Goal: Information Seeking & Learning: Find specific fact

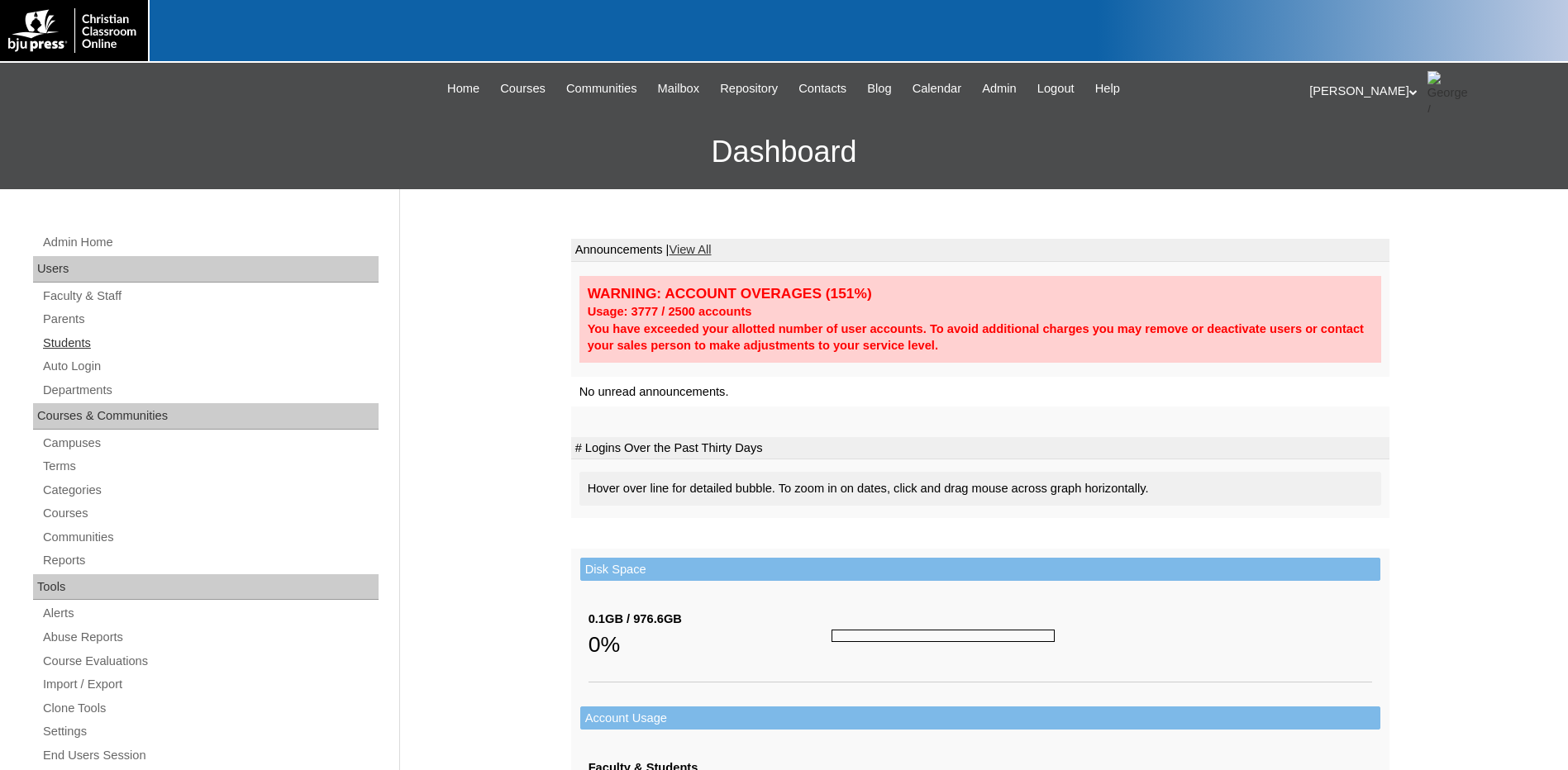
click at [81, 343] on link "Students" at bounding box center [210, 343] width 338 height 20
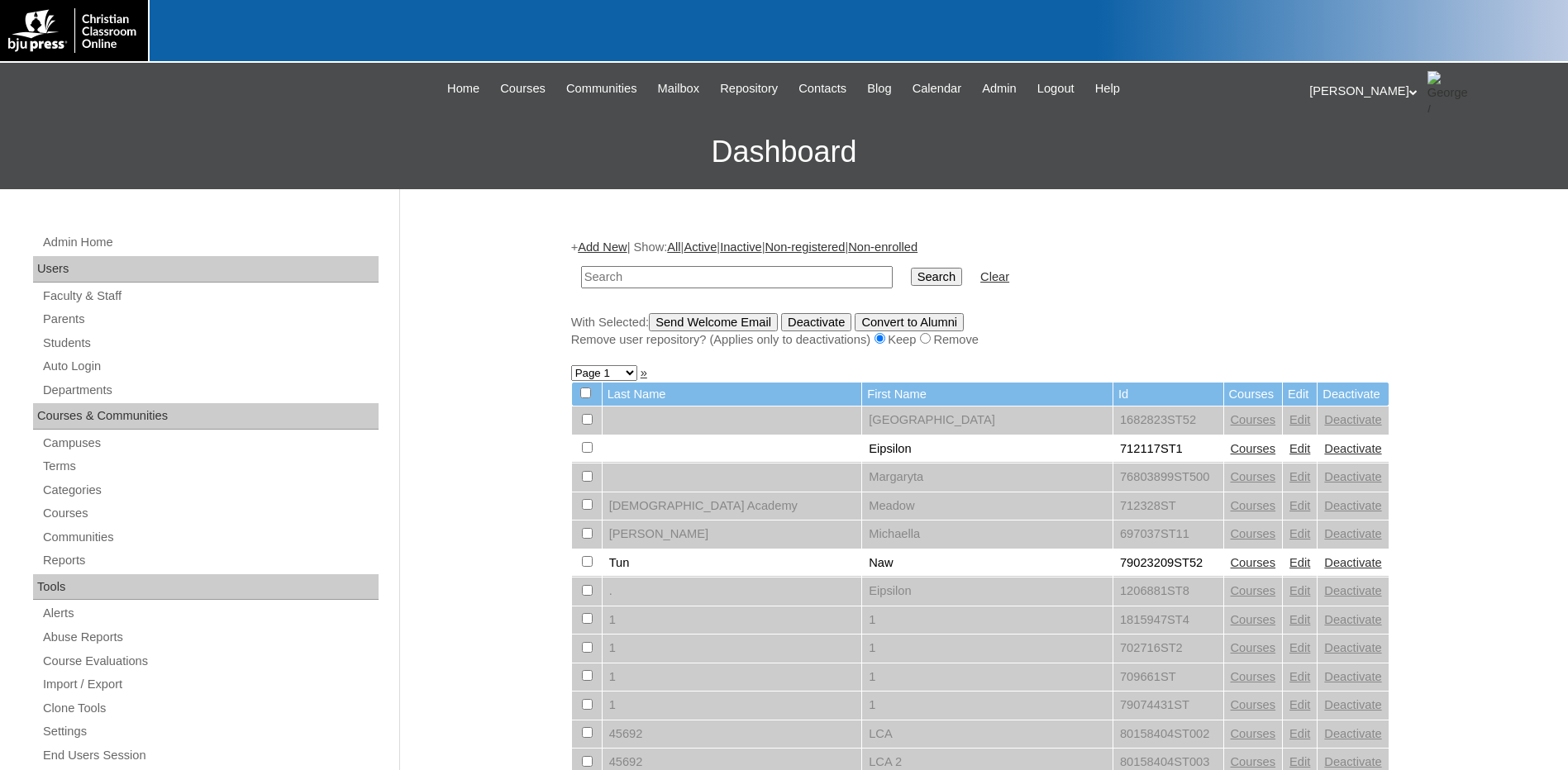
click at [775, 277] on input "text" at bounding box center [736, 277] width 311 height 22
type input "@[DOMAIN_NAME]"
click at [911, 268] on input "Search" at bounding box center [936, 276] width 51 height 18
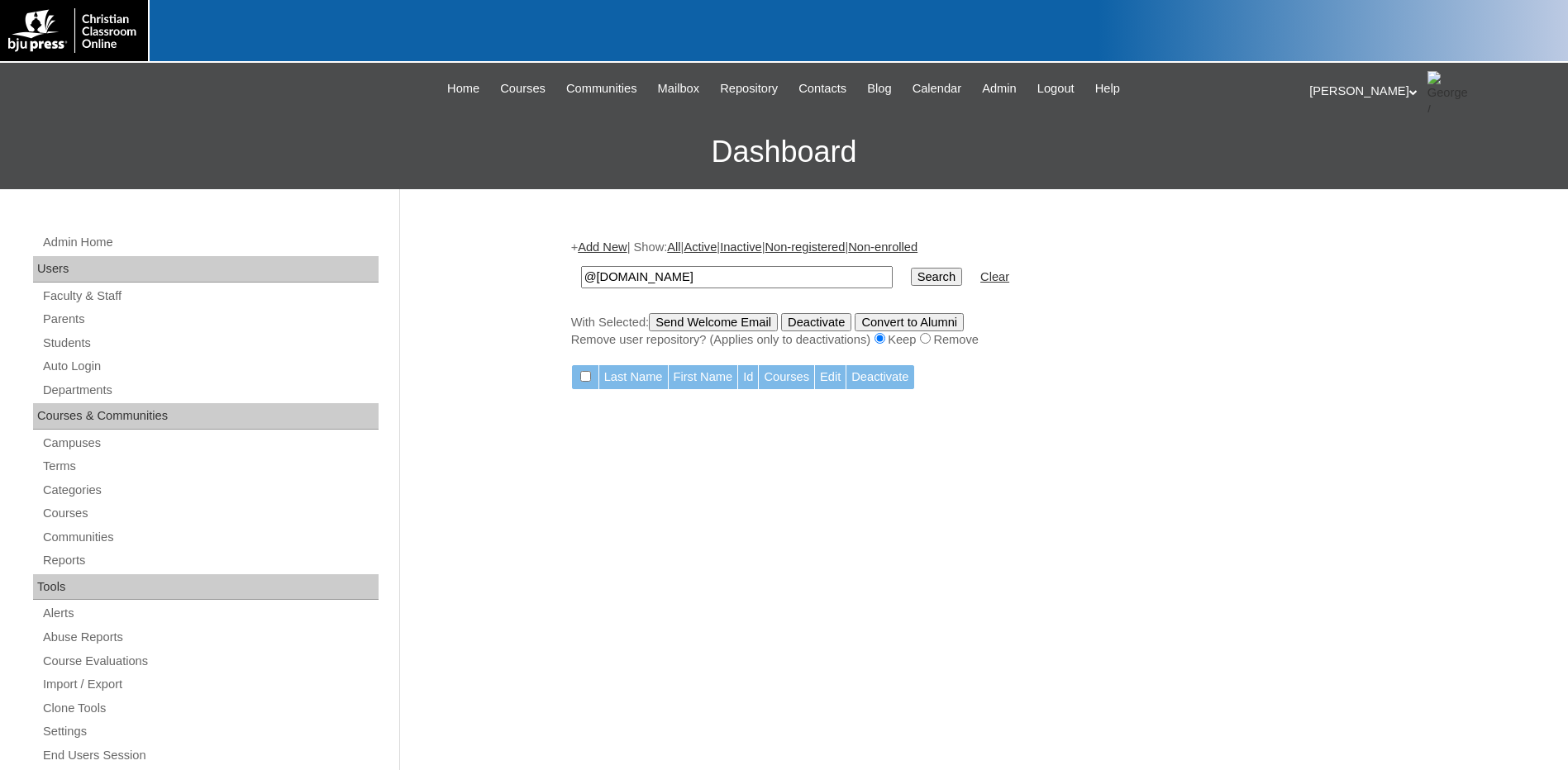
drag, startPoint x: 0, startPoint y: 0, endPoint x: 0, endPoint y: 276, distance: 276.0
click at [0, 269] on html "[PERSON_NAME] My Profile My Settings Logout |N|Staff|| Skip to Main Content Ski…" at bounding box center [784, 673] width 1568 height 1347
type input "banks"
click at [911, 268] on input "Search" at bounding box center [936, 276] width 51 height 18
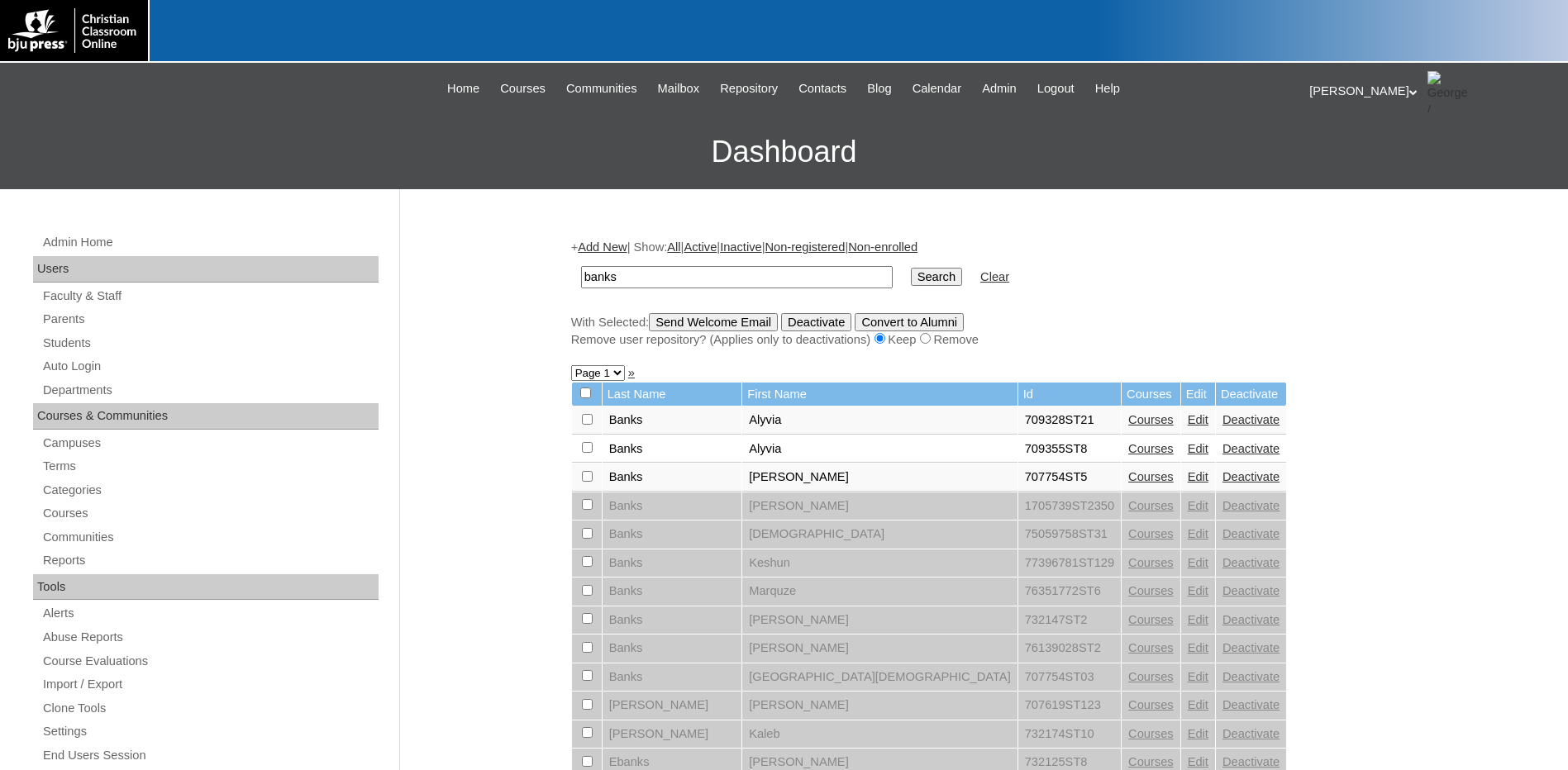
click at [1404, 536] on div "Admin Home Users Faculty & Staff Parents Students Auto Login Departments Course…" at bounding box center [784, 759] width 1568 height 1140
click at [1194, 279] on form "banks Search Clear" at bounding box center [980, 277] width 818 height 42
